Goal: Task Accomplishment & Management: Use online tool/utility

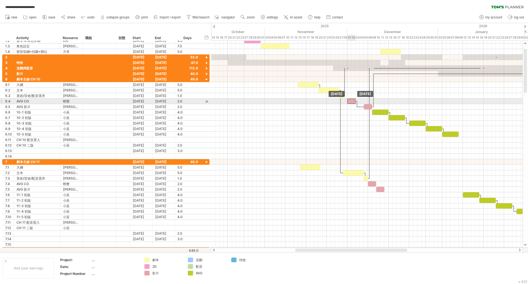
drag, startPoint x: 358, startPoint y: 101, endPoint x: 355, endPoint y: 101, distance: 3.3
click at [355, 101] on div at bounding box center [351, 100] width 8 height 5
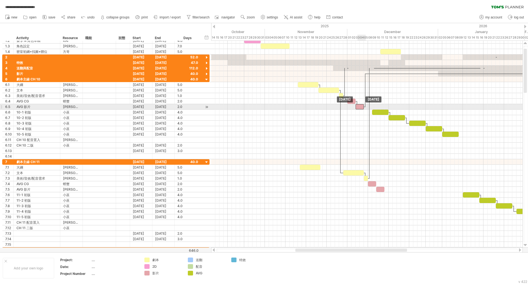
drag, startPoint x: 368, startPoint y: 106, endPoint x: 361, endPoint y: 107, distance: 7.6
click at [361, 107] on div at bounding box center [360, 106] width 8 height 5
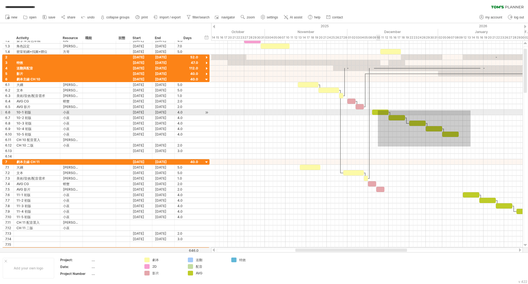
drag, startPoint x: 471, startPoint y: 146, endPoint x: 378, endPoint y: 110, distance: 99.5
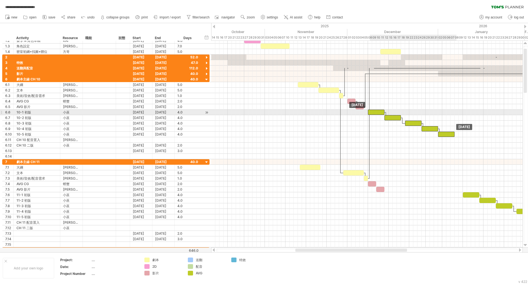
drag, startPoint x: 378, startPoint y: 111, endPoint x: 375, endPoint y: 112, distance: 3.4
click at [375, 112] on div at bounding box center [376, 111] width 17 height 5
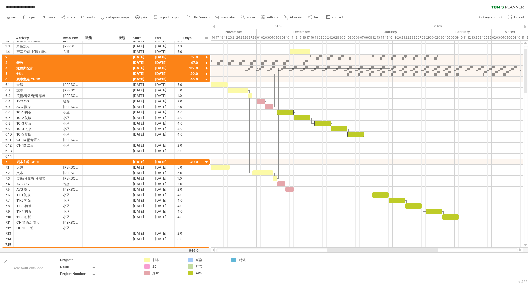
drag, startPoint x: 376, startPoint y: 250, endPoint x: 407, endPoint y: 250, distance: 31.4
click at [407, 250] on div at bounding box center [383, 249] width 112 height 3
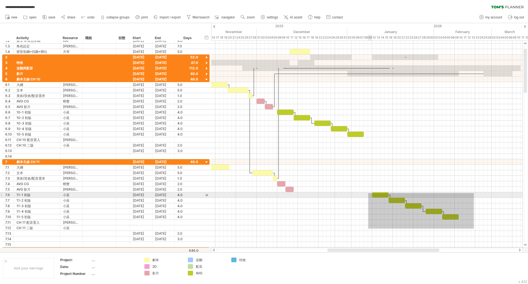
drag, startPoint x: 474, startPoint y: 228, endPoint x: 369, endPoint y: 191, distance: 111.2
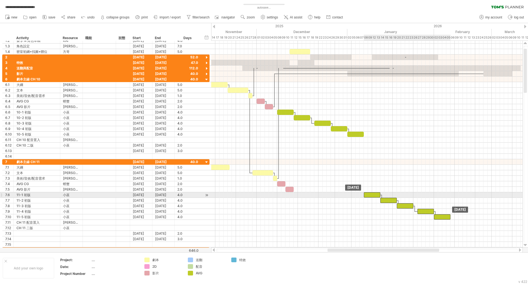
drag, startPoint x: 381, startPoint y: 195, endPoint x: 373, endPoint y: 196, distance: 8.1
click at [373, 196] on div at bounding box center [372, 194] width 17 height 5
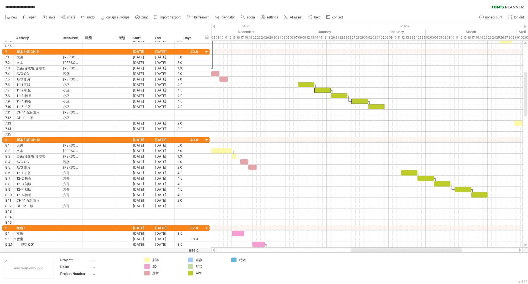
drag, startPoint x: 344, startPoint y: 250, endPoint x: 371, endPoint y: 250, distance: 26.7
click at [371, 250] on div at bounding box center [407, 249] width 112 height 3
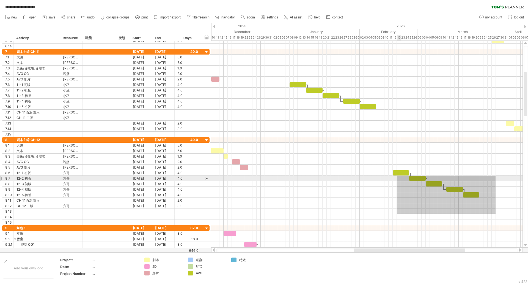
drag, startPoint x: 489, startPoint y: 198, endPoint x: 376, endPoint y: 168, distance: 116.7
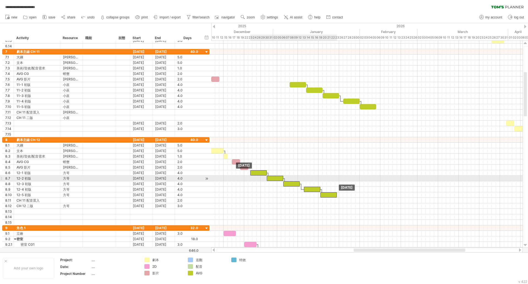
drag, startPoint x: 405, startPoint y: 175, endPoint x: 263, endPoint y: 176, distance: 142.5
click at [263, 176] on div "主線1 主線2 主線3+台詞 密室157 主線1+2+3 密室157 [DATE] [DATE]" at bounding box center [366, 144] width 311 height 207
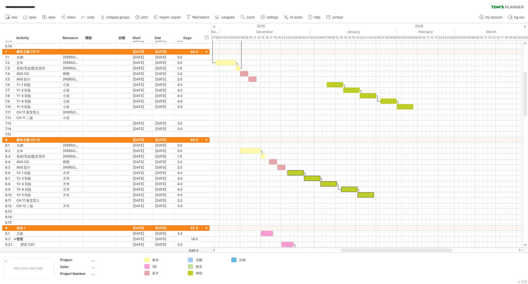
drag, startPoint x: 369, startPoint y: 250, endPoint x: 350, endPoint y: 250, distance: 19.3
click at [350, 250] on div at bounding box center [397, 249] width 112 height 3
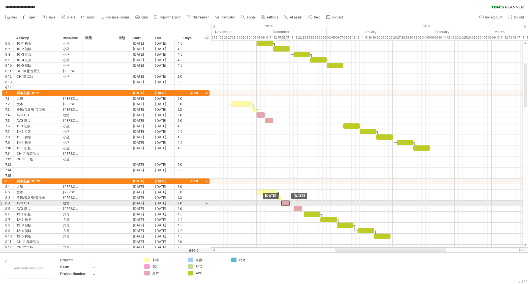
drag, startPoint x: 288, startPoint y: 203, endPoint x: 284, endPoint y: 203, distance: 3.9
click at [284, 203] on div at bounding box center [285, 202] width 8 height 5
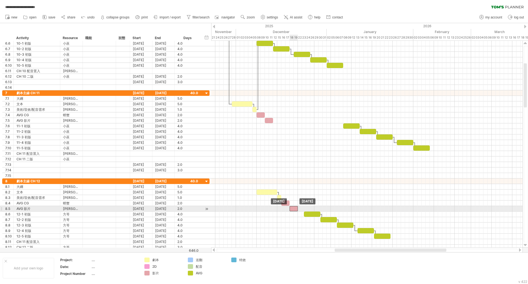
click at [295, 209] on div at bounding box center [294, 208] width 8 height 5
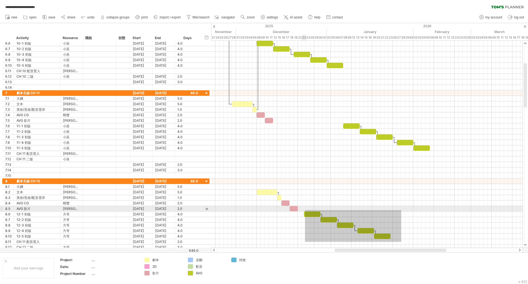
drag, startPoint x: 401, startPoint y: 242, endPoint x: 304, endPoint y: 208, distance: 103.3
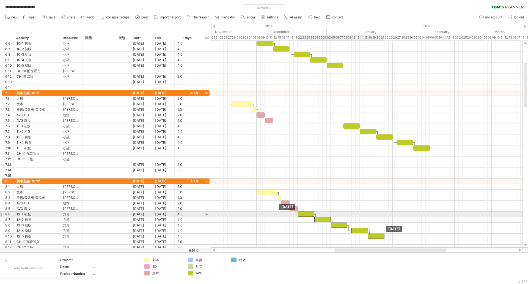
drag, startPoint x: 315, startPoint y: 213, endPoint x: 309, endPoint y: 214, distance: 6.1
click at [309, 214] on div at bounding box center [306, 213] width 17 height 5
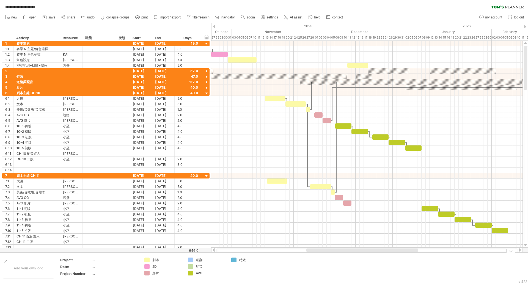
drag, startPoint x: 356, startPoint y: 250, endPoint x: 325, endPoint y: 254, distance: 31.3
click at [325, 254] on div "**********" at bounding box center [264, 142] width 528 height 284
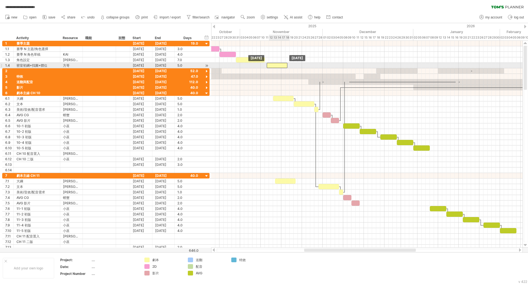
drag, startPoint x: 365, startPoint y: 65, endPoint x: 278, endPoint y: 66, distance: 87.7
click at [278, 66] on div at bounding box center [277, 65] width 21 height 5
click at [276, 66] on div at bounding box center [279, 65] width 21 height 5
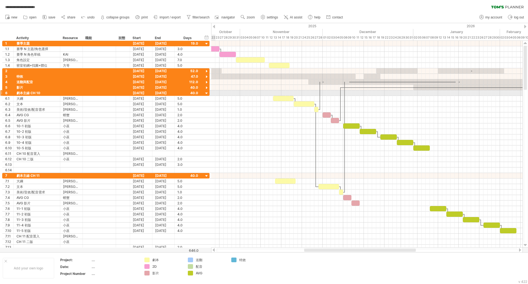
click at [206, 94] on div at bounding box center [206, 93] width 5 height 5
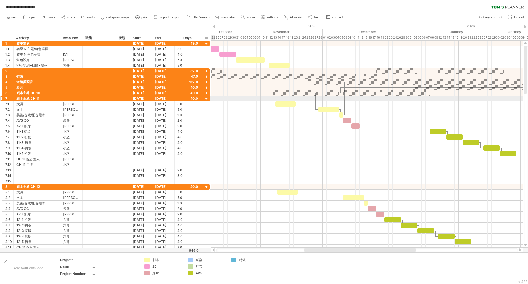
click at [207, 97] on div at bounding box center [206, 98] width 5 height 5
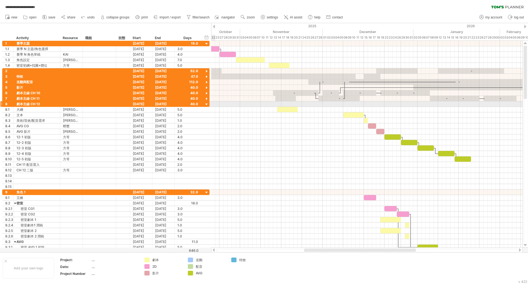
click at [207, 103] on div at bounding box center [206, 104] width 5 height 5
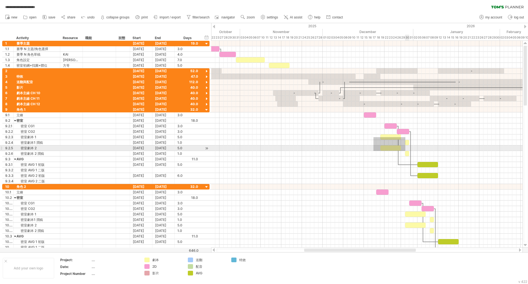
drag, startPoint x: 374, startPoint y: 137, endPoint x: 404, endPoint y: 152, distance: 33.3
click at [404, 152] on div at bounding box center [366, 145] width 311 height 77
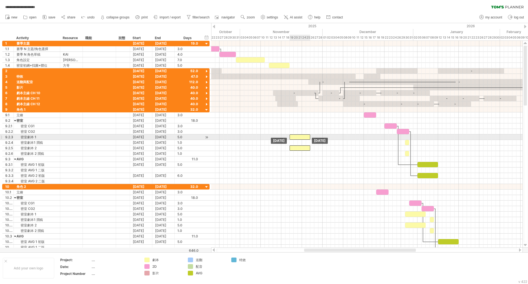
drag, startPoint x: 387, startPoint y: 137, endPoint x: 300, endPoint y: 76, distance: 106.2
click at [296, 135] on div at bounding box center [300, 136] width 21 height 5
drag, startPoint x: 297, startPoint y: 135, endPoint x: 300, endPoint y: 135, distance: 3.3
click at [300, 135] on div at bounding box center [304, 136] width 21 height 5
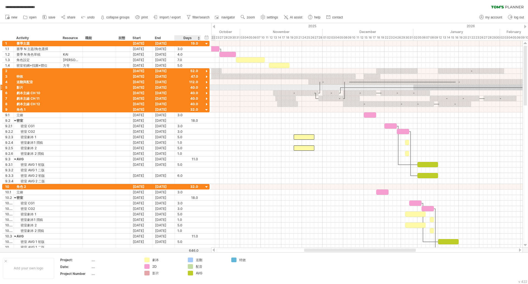
click at [207, 88] on div at bounding box center [206, 87] width 5 height 5
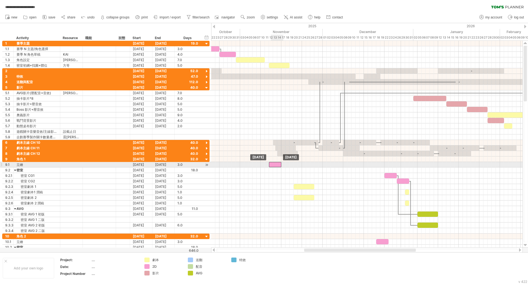
drag, startPoint x: 371, startPoint y: 164, endPoint x: 279, endPoint y: 112, distance: 105.2
click at [277, 166] on div at bounding box center [275, 164] width 12 height 5
drag, startPoint x: 275, startPoint y: 164, endPoint x: 269, endPoint y: 165, distance: 5.8
click at [269, 165] on div at bounding box center [271, 164] width 12 height 5
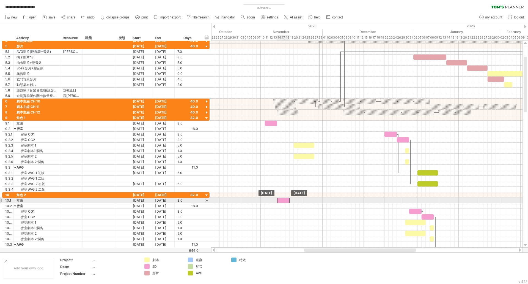
drag, startPoint x: 386, startPoint y: 202, endPoint x: 287, endPoint y: 202, distance: 99.3
click at [287, 202] on div at bounding box center [283, 199] width 12 height 5
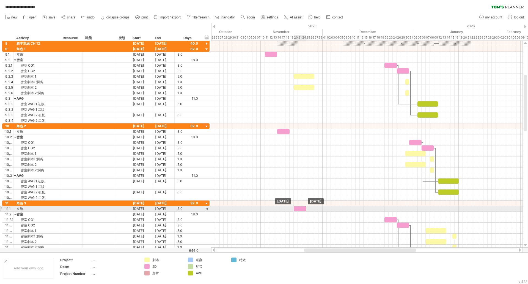
drag, startPoint x: 393, startPoint y: 208, endPoint x: 298, endPoint y: 210, distance: 94.6
click at [298, 210] on div at bounding box center [300, 208] width 12 height 5
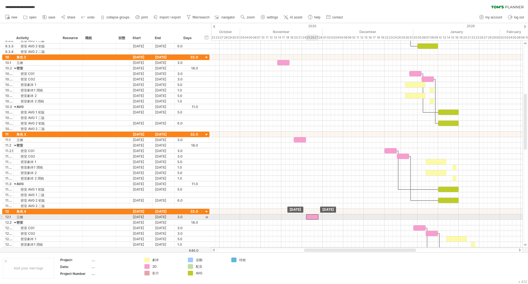
drag, startPoint x: 423, startPoint y: 216, endPoint x: 312, endPoint y: 216, distance: 111.7
click at [312, 216] on div at bounding box center [312, 216] width 12 height 5
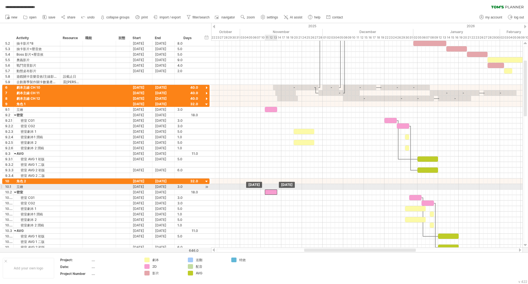
drag, startPoint x: 284, startPoint y: 186, endPoint x: 271, endPoint y: 189, distance: 13.2
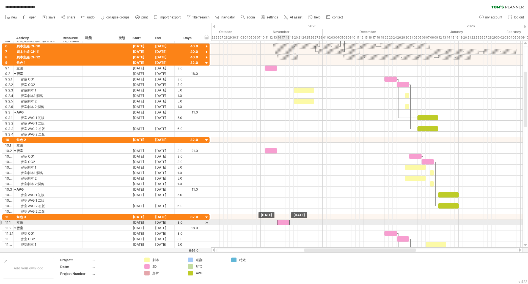
drag, startPoint x: 298, startPoint y: 221, endPoint x: 281, endPoint y: 222, distance: 17.1
click at [281, 222] on div at bounding box center [283, 221] width 12 height 5
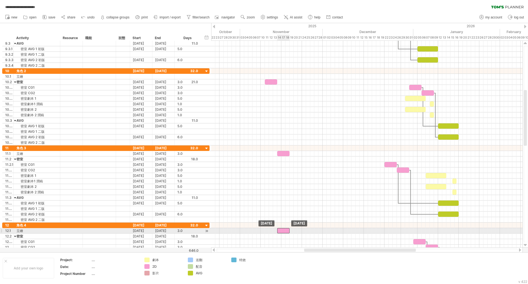
drag, startPoint x: 312, startPoint y: 231, endPoint x: 284, endPoint y: 231, distance: 28.3
click at [284, 231] on div at bounding box center [283, 230] width 12 height 5
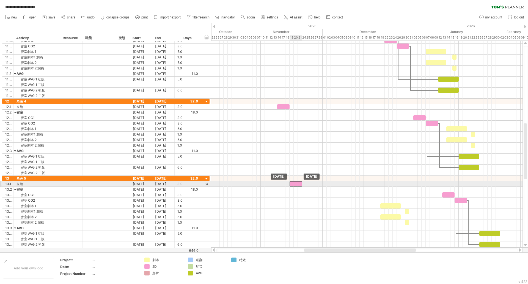
drag, startPoint x: 408, startPoint y: 184, endPoint x: 298, endPoint y: 185, distance: 110.6
click at [298, 185] on div at bounding box center [296, 183] width 12 height 5
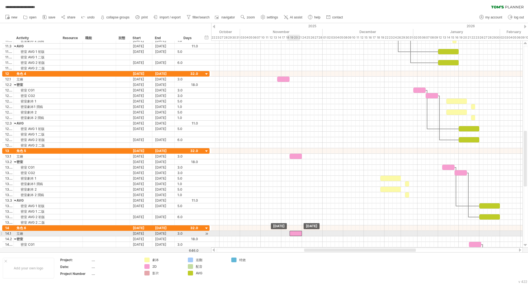
drag, startPoint x: 425, startPoint y: 233, endPoint x: 297, endPoint y: 233, distance: 128.7
click at [297, 233] on div at bounding box center [296, 233] width 12 height 5
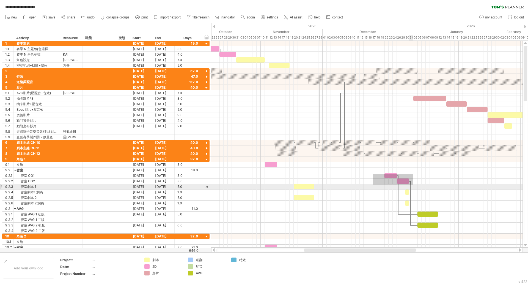
drag, startPoint x: 373, startPoint y: 174, endPoint x: 413, endPoint y: 184, distance: 40.9
click at [413, 184] on div at bounding box center [366, 194] width 311 height 77
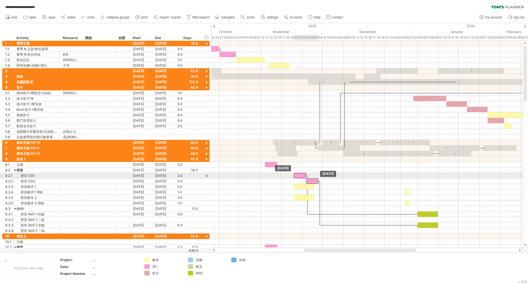
drag, startPoint x: 394, startPoint y: 175, endPoint x: 302, endPoint y: 175, distance: 91.3
click at [302, 175] on div at bounding box center [300, 175] width 12 height 5
drag, startPoint x: 303, startPoint y: 175, endPoint x: 299, endPoint y: 175, distance: 3.6
click at [299, 175] on div at bounding box center [296, 175] width 12 height 5
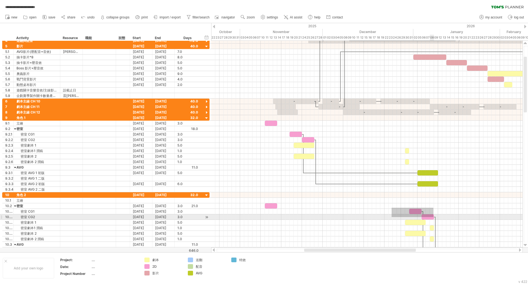
drag, startPoint x: 392, startPoint y: 208, endPoint x: 433, endPoint y: 217, distance: 42.8
click at [433, 217] on div "主線1 主線2 主線3+台詞 密室157 主線1+2+3 密室157 [DATE] [DATE]" at bounding box center [366, 144] width 311 height 207
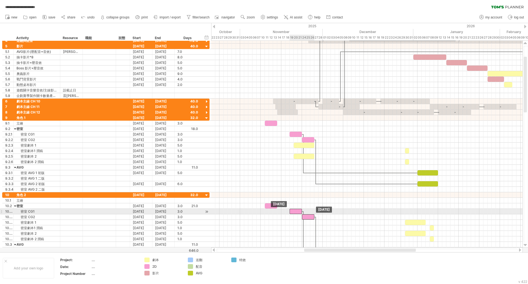
drag, startPoint x: 413, startPoint y: 212, endPoint x: 292, endPoint y: 212, distance: 120.2
click at [292, 212] on div at bounding box center [296, 210] width 12 height 5
